Goal: Task Accomplishment & Management: Manage account settings

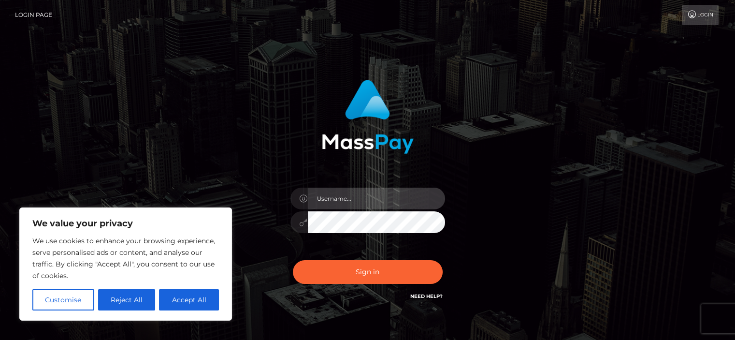
click at [335, 199] on input "text" at bounding box center [376, 199] width 137 height 22
type input "andrea_plei@hotmail.de"
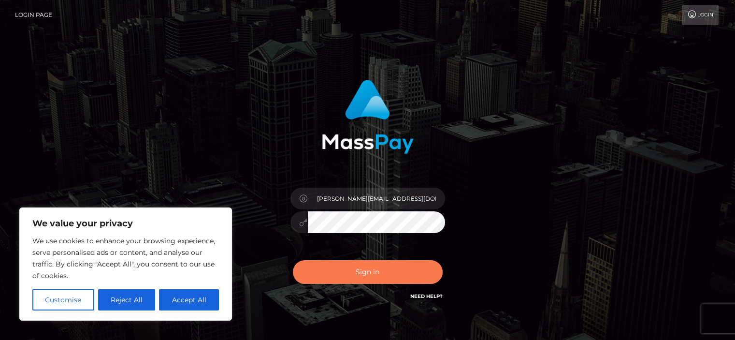
click at [354, 267] on button "Sign in" at bounding box center [368, 272] width 150 height 24
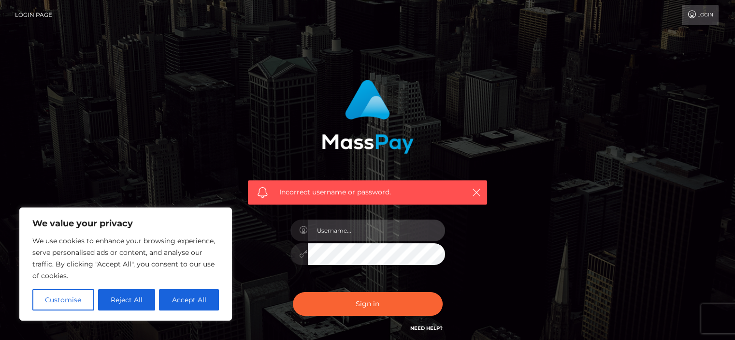
click at [348, 225] on input "text" at bounding box center [376, 231] width 137 height 22
type input "andrea_pleli@hotmail.de"
click at [365, 232] on input "andrea_pleli@hotmail.de" at bounding box center [376, 231] width 137 height 22
click at [303, 255] on icon at bounding box center [304, 254] width 8 height 8
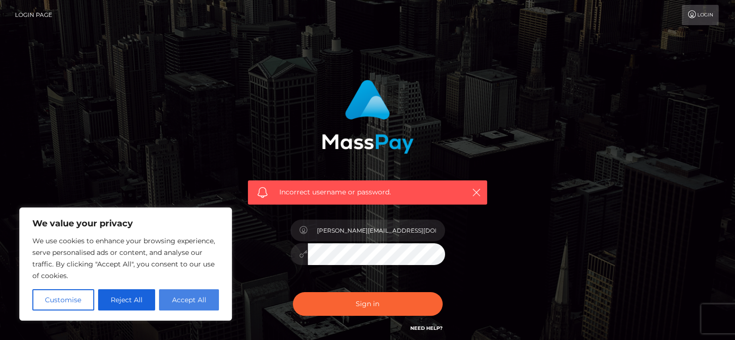
click at [193, 299] on button "Accept All" at bounding box center [189, 299] width 60 height 21
checkbox input "true"
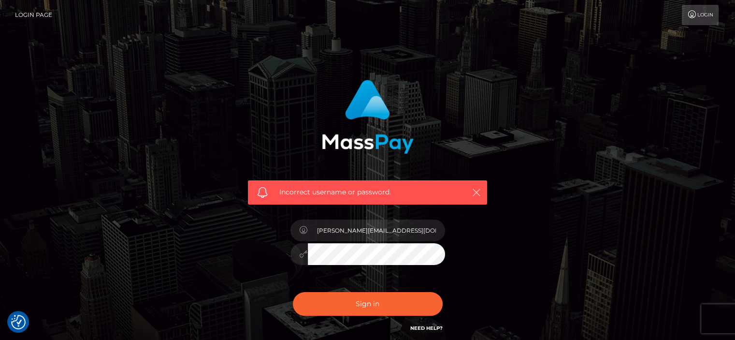
click at [478, 187] on button "button" at bounding box center [476, 192] width 12 height 12
click at [475, 193] on icon "button" at bounding box center [477, 193] width 10 height 10
click at [306, 252] on icon at bounding box center [304, 254] width 8 height 8
click at [375, 305] on button "Sign in" at bounding box center [368, 304] width 150 height 24
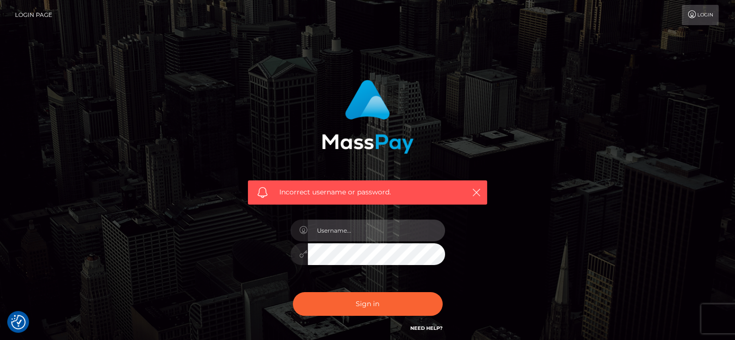
click at [335, 230] on input "text" at bounding box center [376, 231] width 137 height 22
type input "andrea_pleli@hotmail.de"
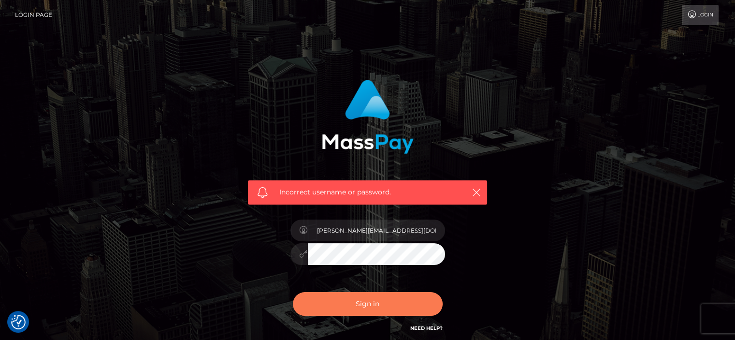
click at [351, 298] on button "Sign in" at bounding box center [368, 304] width 150 height 24
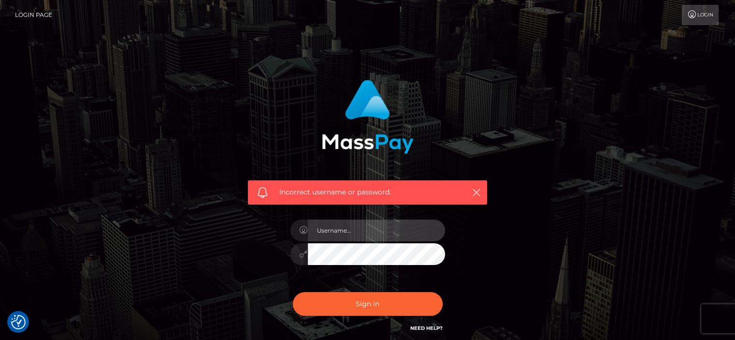
click at [379, 228] on input "text" at bounding box center [376, 231] width 137 height 22
click at [378, 230] on input "text" at bounding box center [376, 231] width 137 height 22
type input "Andrea_pleli"
click at [703, 13] on link "Login" at bounding box center [700, 15] width 37 height 20
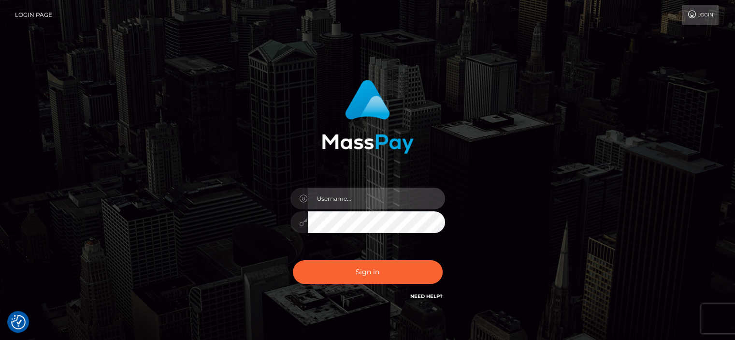
click at [356, 194] on input "text" at bounding box center [376, 199] width 137 height 22
type input "[PERSON_NAME][EMAIL_ADDRESS][DOMAIN_NAME]"
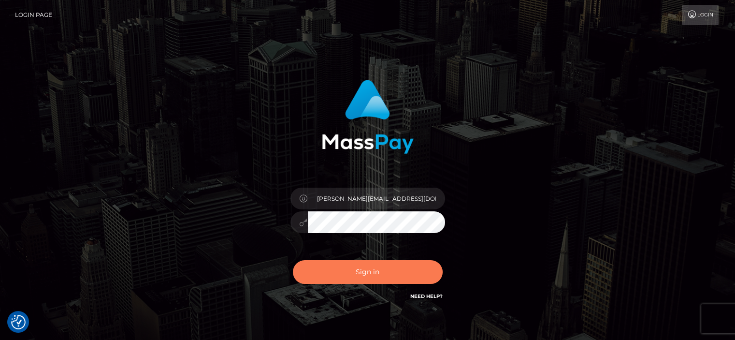
click at [337, 271] on button "Sign in" at bounding box center [368, 272] width 150 height 24
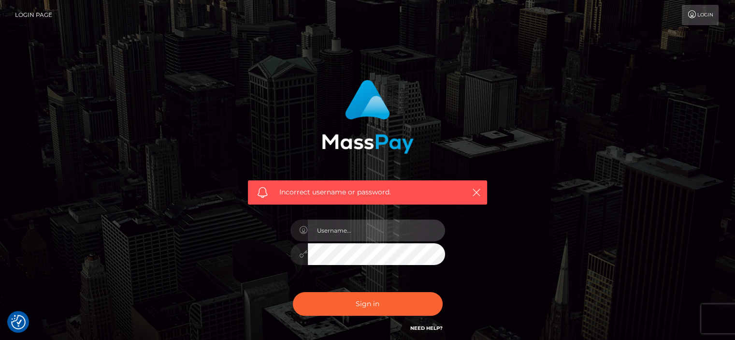
click at [326, 231] on input "text" at bounding box center [376, 231] width 137 height 22
type input "[PERSON_NAME][EMAIL_ADDRESS][DOMAIN_NAME]"
click at [293, 292] on button "Sign in" at bounding box center [368, 304] width 150 height 24
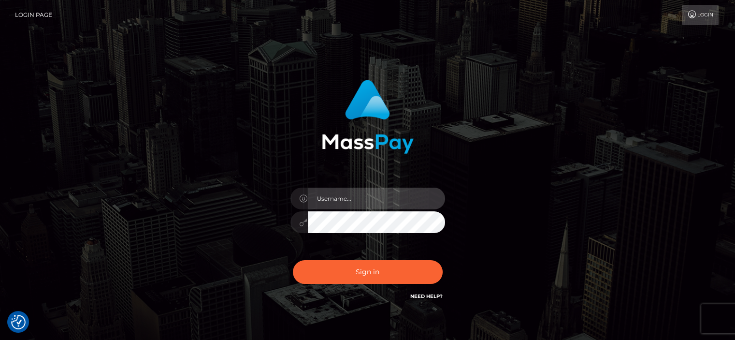
click at [334, 199] on input "text" at bounding box center [376, 199] width 137 height 22
type input "Andrea_pleli@hotmail.de"
click at [293, 260] on button "Sign in" at bounding box center [368, 272] width 150 height 24
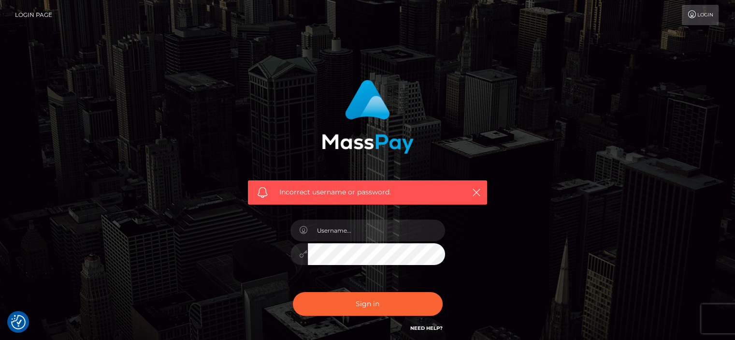
click at [417, 326] on link "Need Help?" at bounding box center [427, 328] width 32 height 6
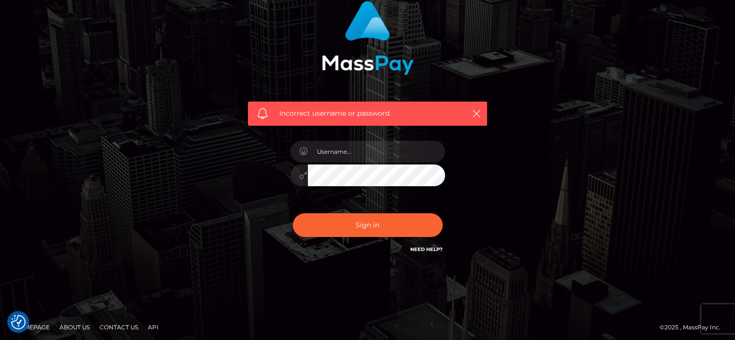
scroll to position [83, 0]
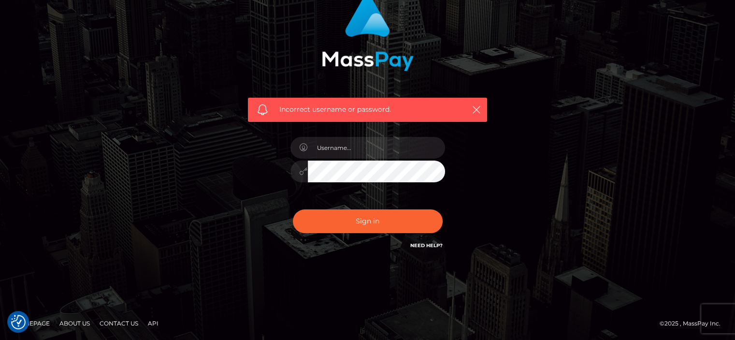
click at [425, 245] on link "Need Help?" at bounding box center [427, 245] width 32 height 6
click at [420, 245] on link "Need Help?" at bounding box center [427, 245] width 32 height 6
click at [471, 109] on button "button" at bounding box center [476, 109] width 12 height 12
click at [478, 107] on icon "button" at bounding box center [477, 110] width 10 height 10
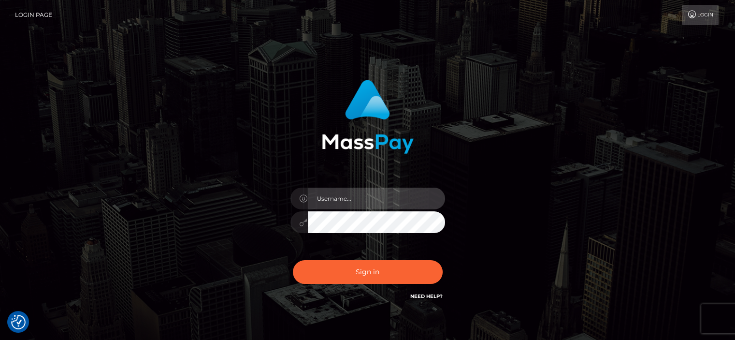
click at [340, 198] on input "text" at bounding box center [376, 199] width 137 height 22
type input "andrea_pleli@hotmail.de"
click at [293, 260] on button "Sign in" at bounding box center [368, 272] width 150 height 24
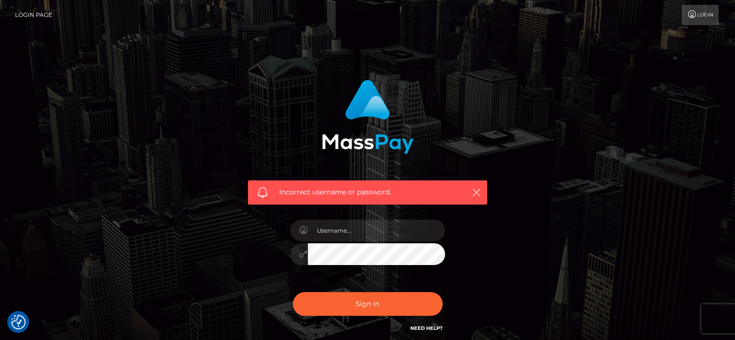
click at [698, 13] on link "Login" at bounding box center [700, 15] width 37 height 20
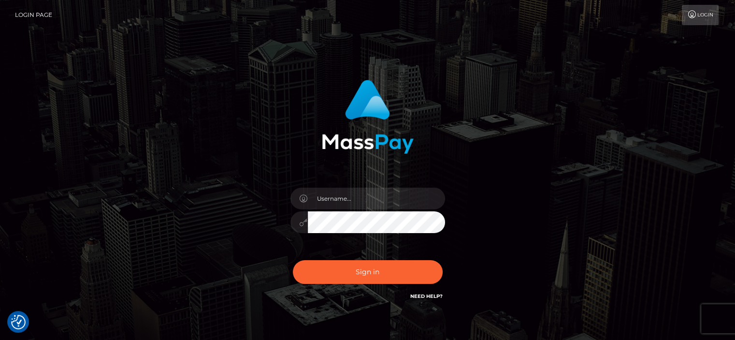
click at [324, 243] on div at bounding box center [367, 217] width 169 height 74
click at [37, 15] on link "Login Page" at bounding box center [33, 15] width 37 height 20
